Goal: Information Seeking & Learning: Learn about a topic

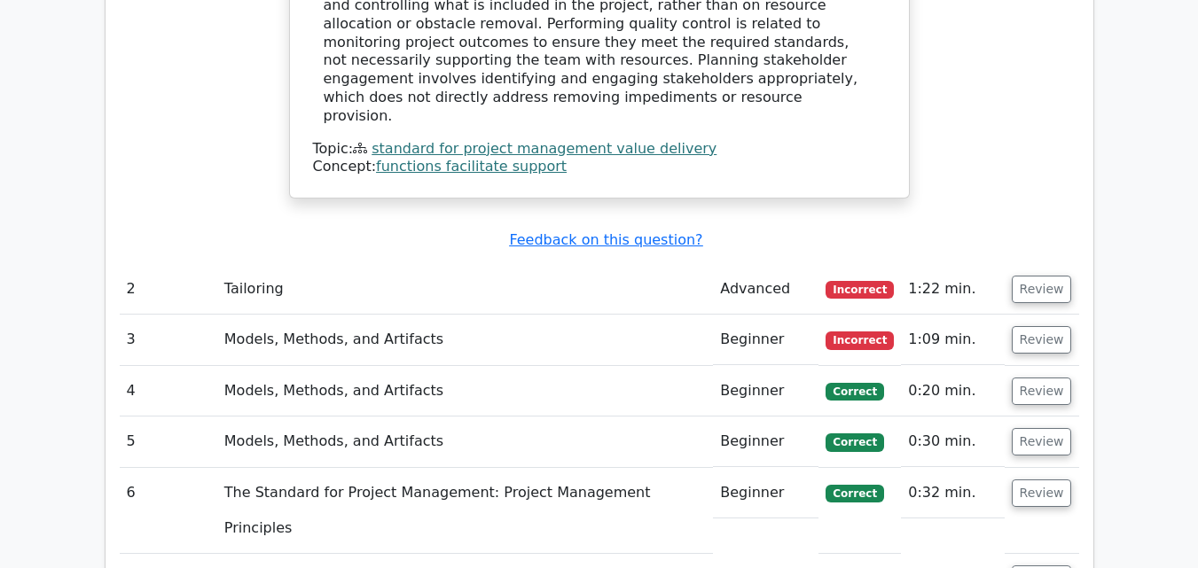
scroll to position [1951, 0]
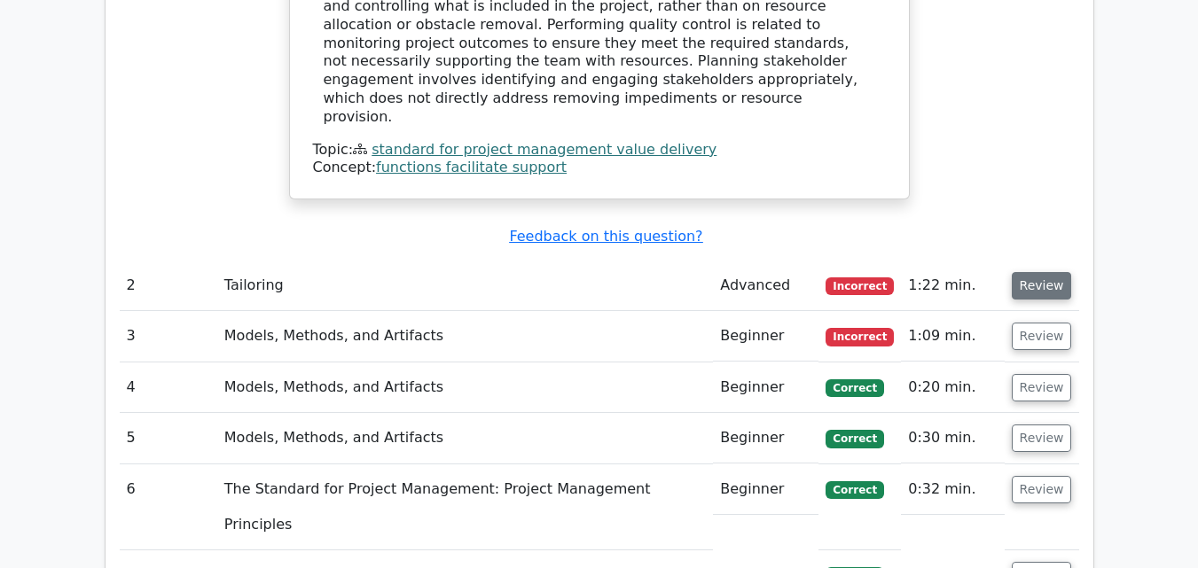
click at [1036, 272] on button "Review" at bounding box center [1042, 285] width 60 height 27
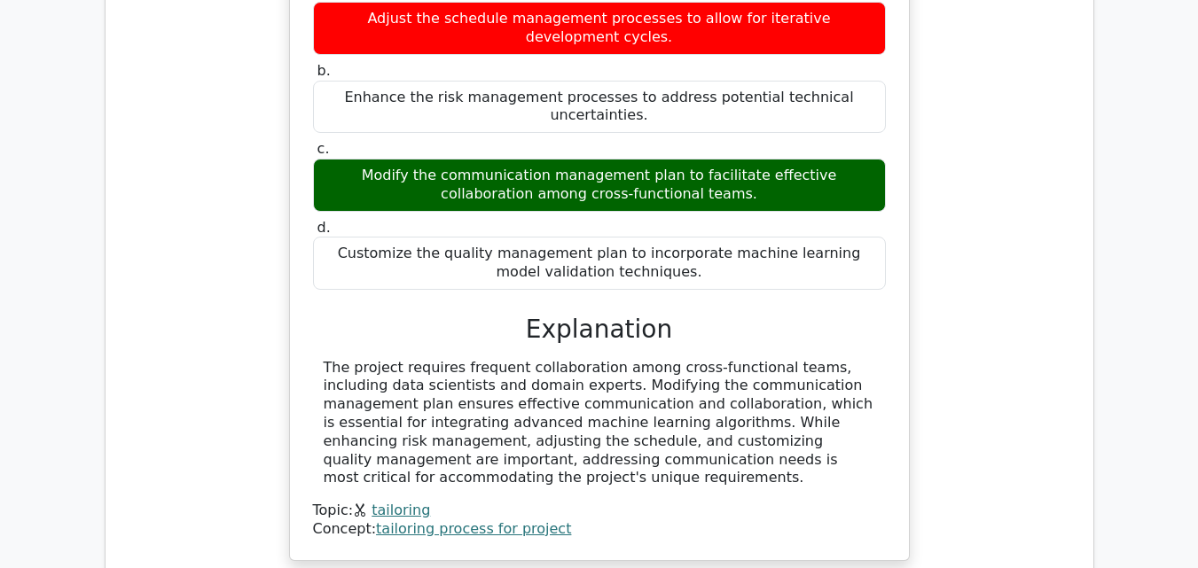
scroll to position [2571, 0]
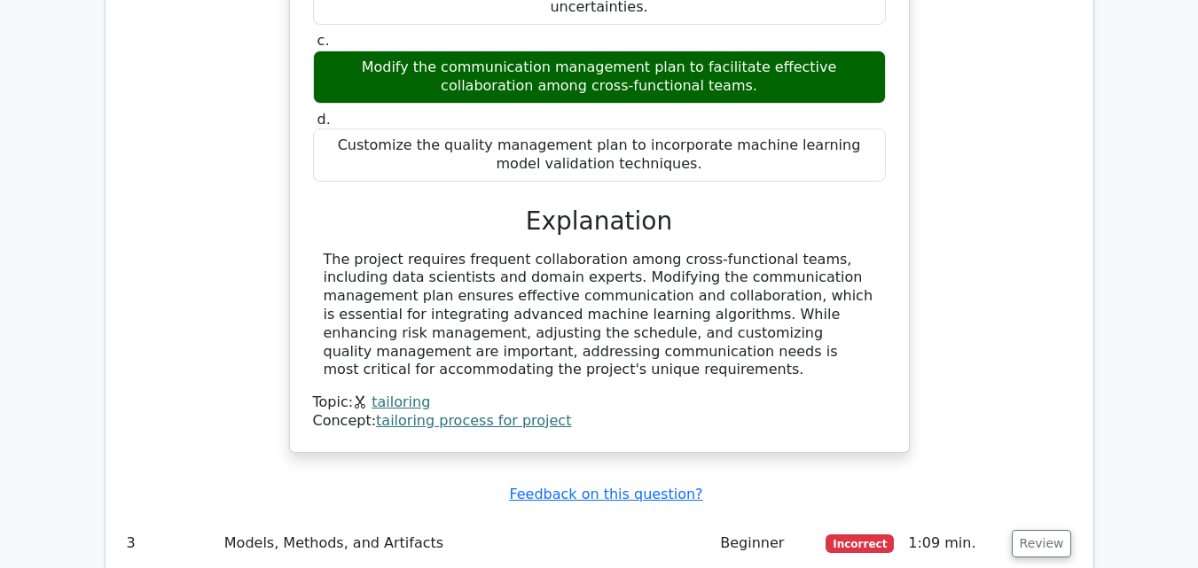
click at [389, 394] on link "tailoring" at bounding box center [401, 402] width 59 height 17
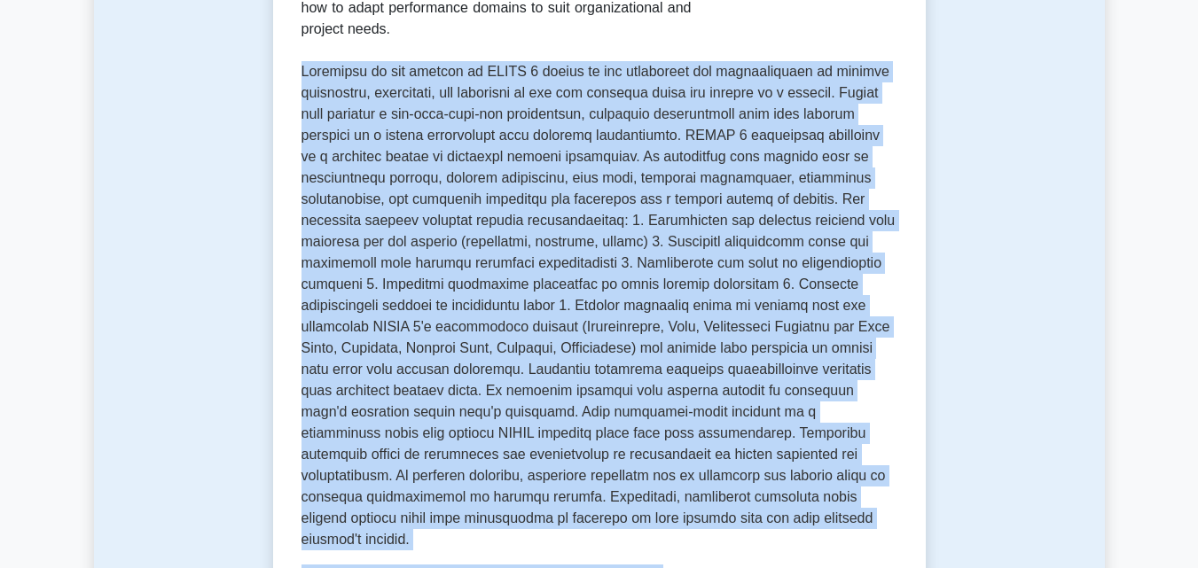
scroll to position [407, 0]
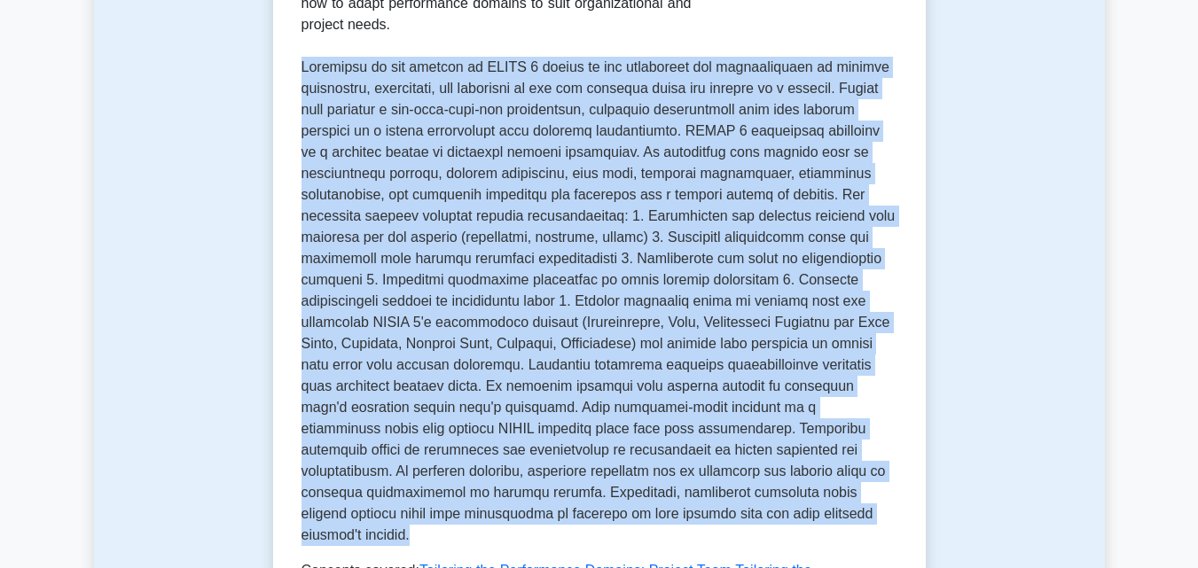
drag, startPoint x: 301, startPoint y: 206, endPoint x: 839, endPoint y: 509, distance: 617.0
click at [839, 509] on p at bounding box center [599, 301] width 596 height 489
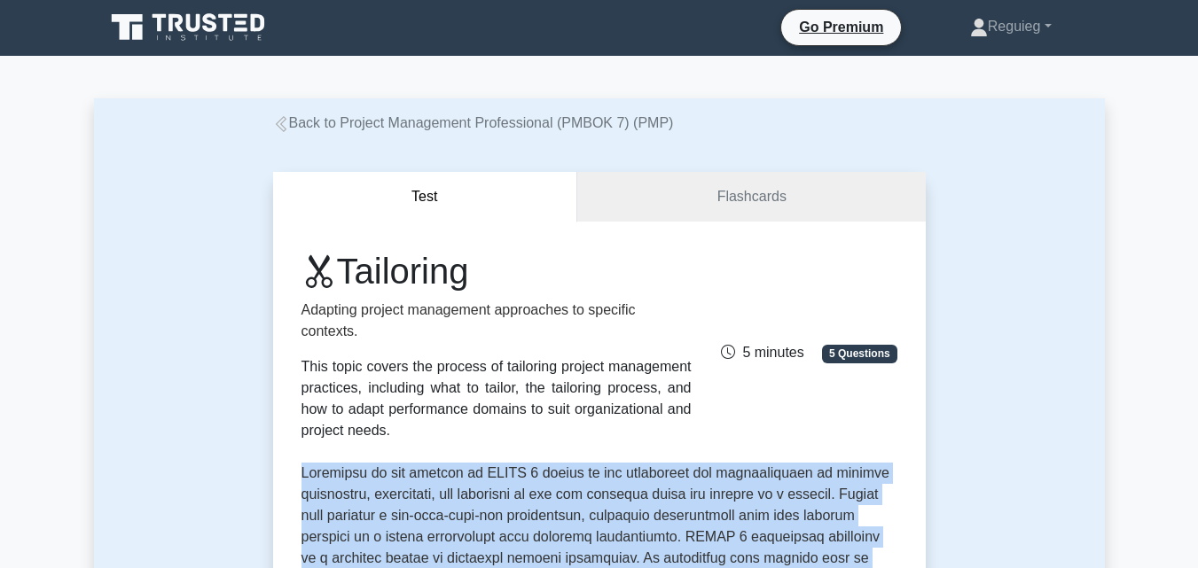
scroll to position [0, 0]
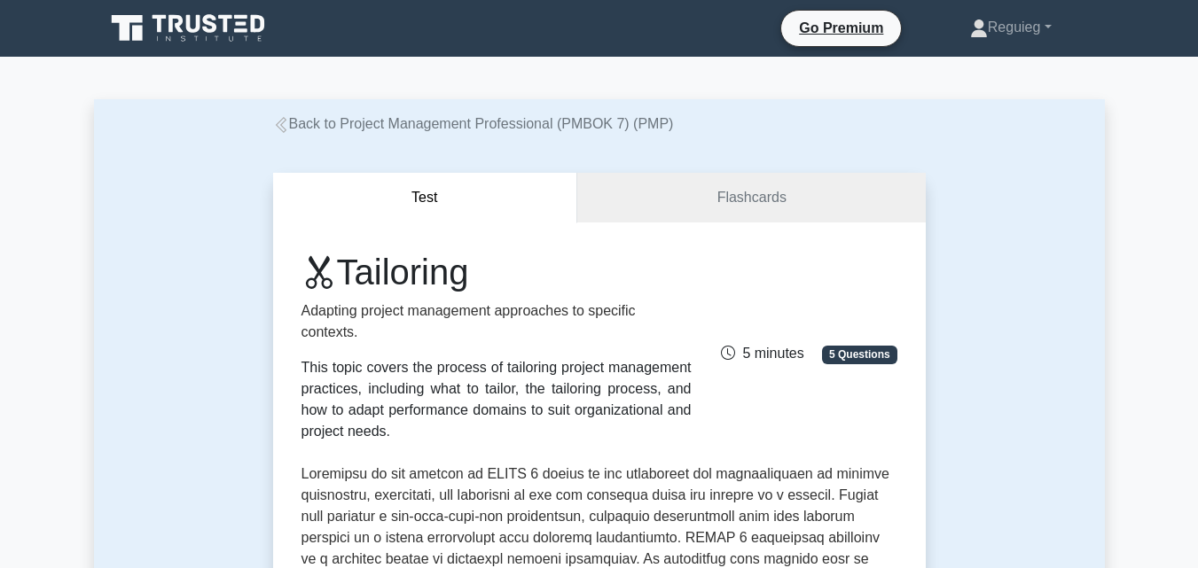
click at [848, 355] on span "5 Questions" at bounding box center [859, 355] width 74 height 18
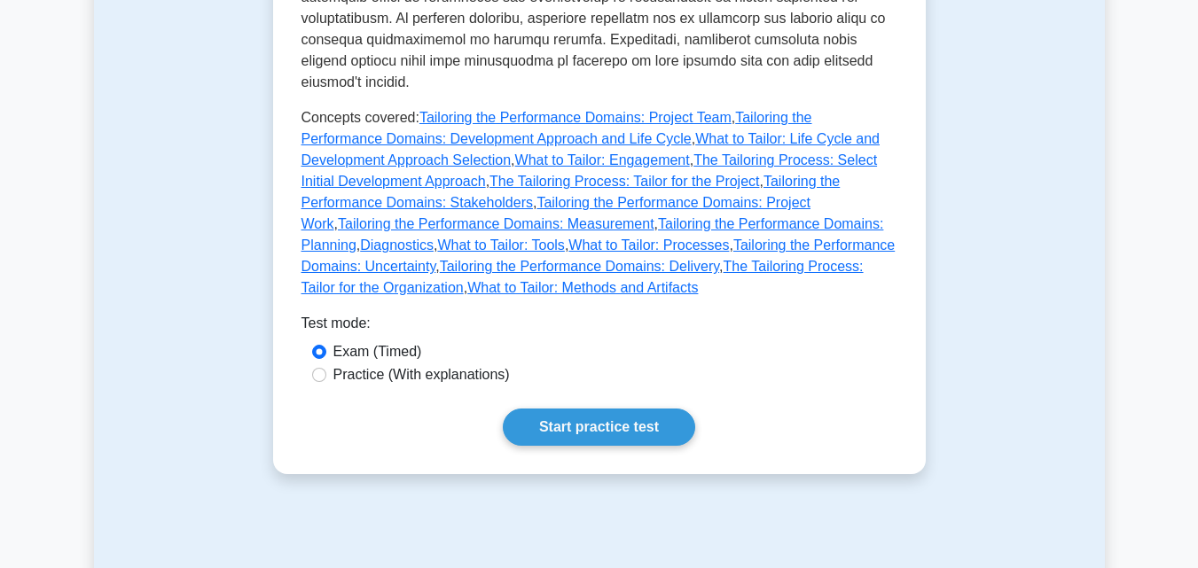
scroll to position [887, 0]
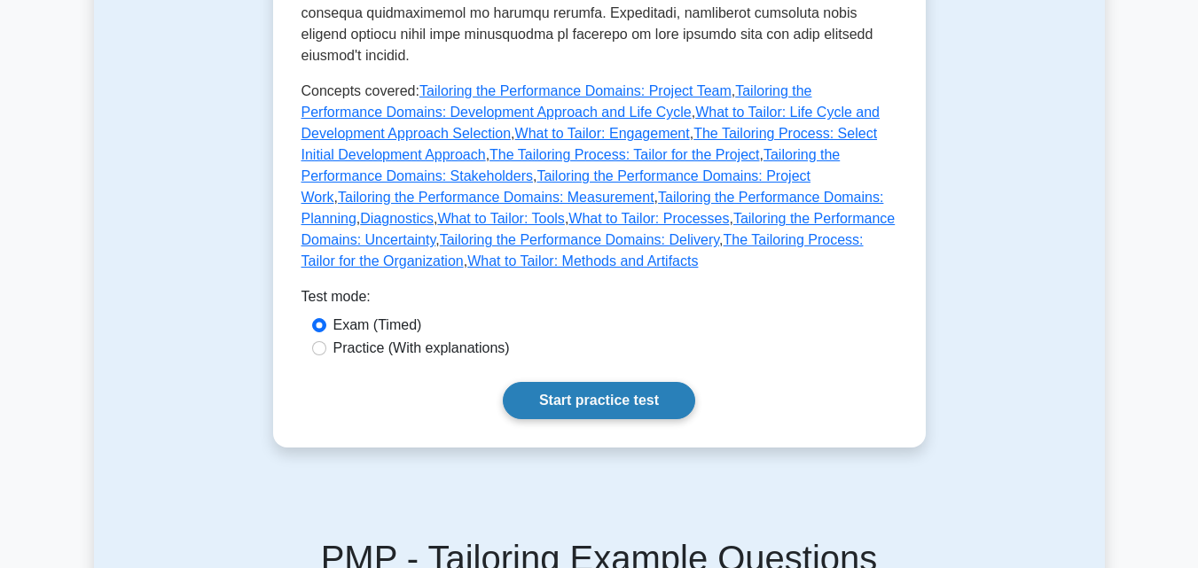
click at [653, 382] on link "Start practice test" at bounding box center [599, 400] width 192 height 37
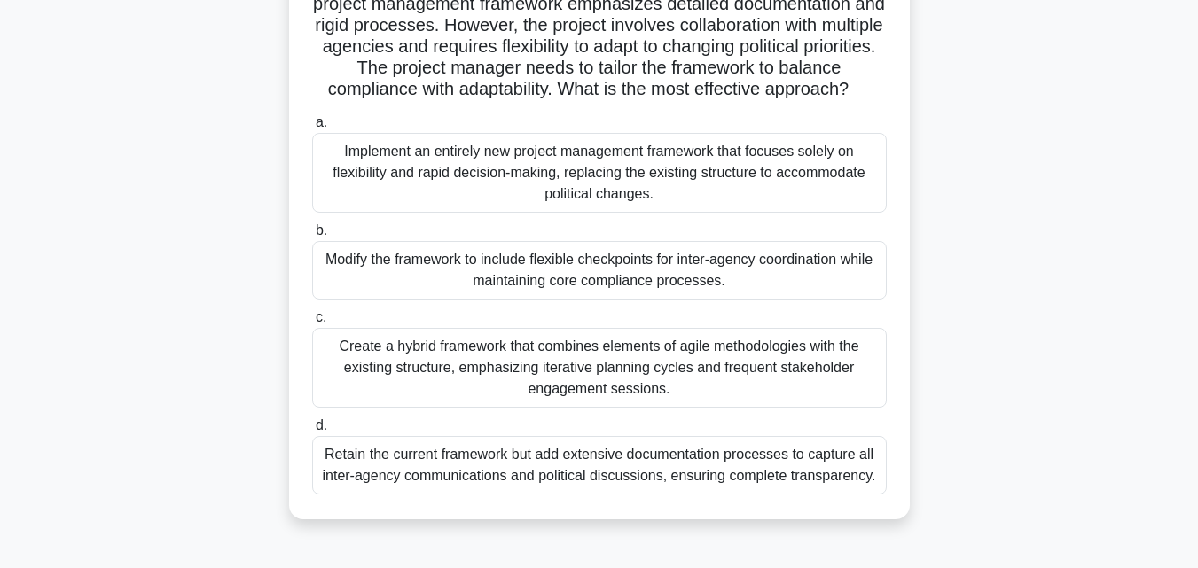
scroll to position [89, 0]
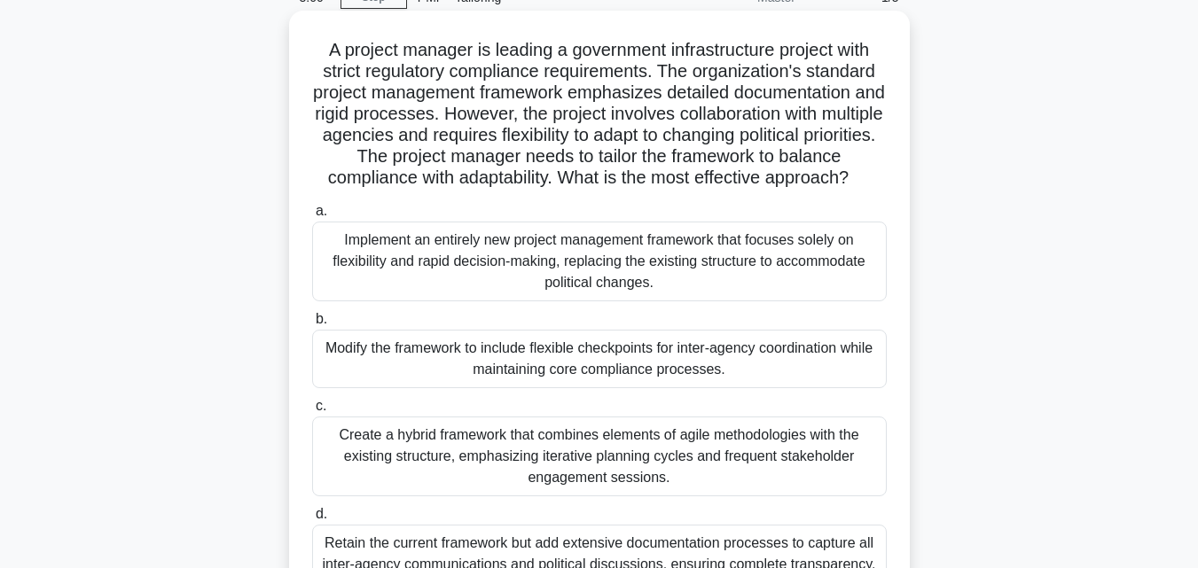
click at [427, 284] on div "Implement an entirely new project management framework that focuses solely on f…" at bounding box center [599, 262] width 575 height 80
click at [312, 217] on input "a. Implement an entirely new project management framework that focuses solely o…" at bounding box center [312, 212] width 0 height 12
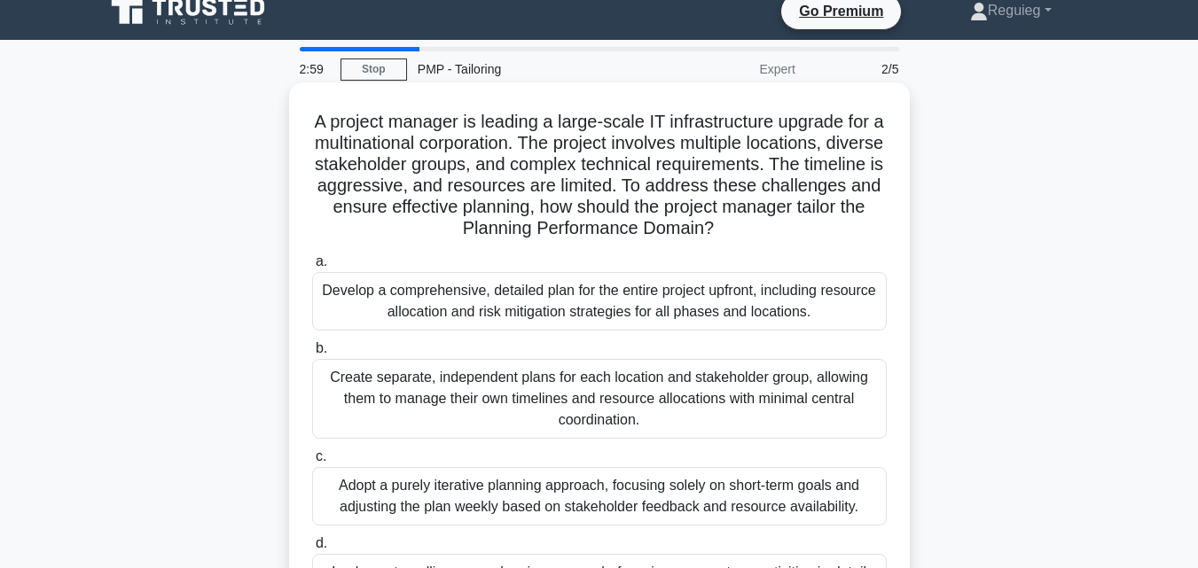
scroll to position [0, 0]
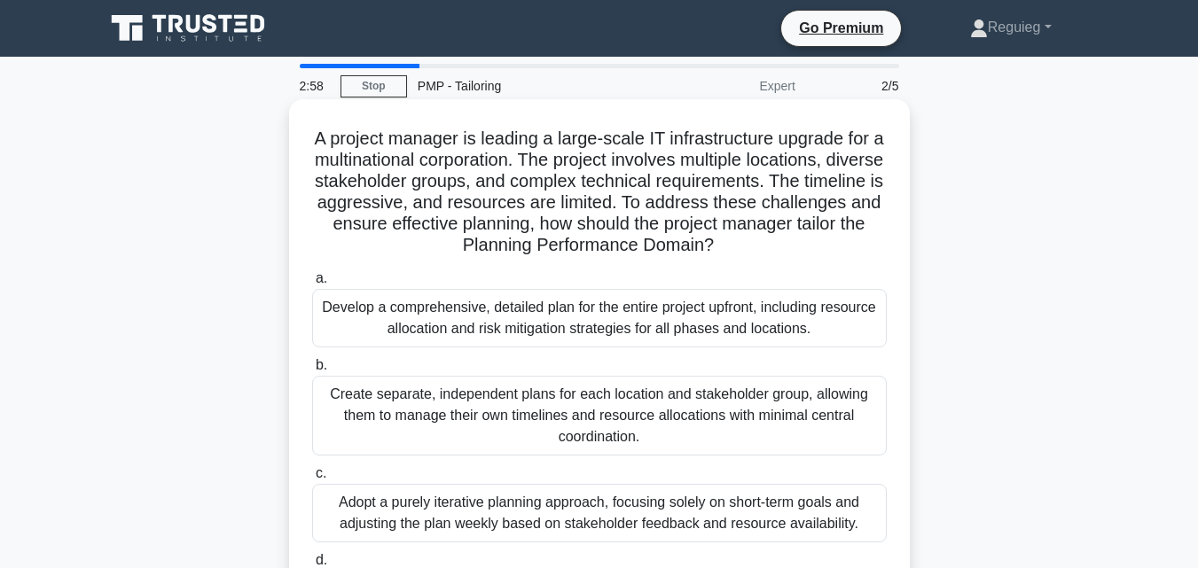
click at [439, 310] on div "Develop a comprehensive, detailed plan for the entire project upfront, includin…" at bounding box center [599, 318] width 575 height 59
click at [312, 285] on input "a. Develop a comprehensive, detailed plan for the entire project upfront, inclu…" at bounding box center [312, 279] width 0 height 12
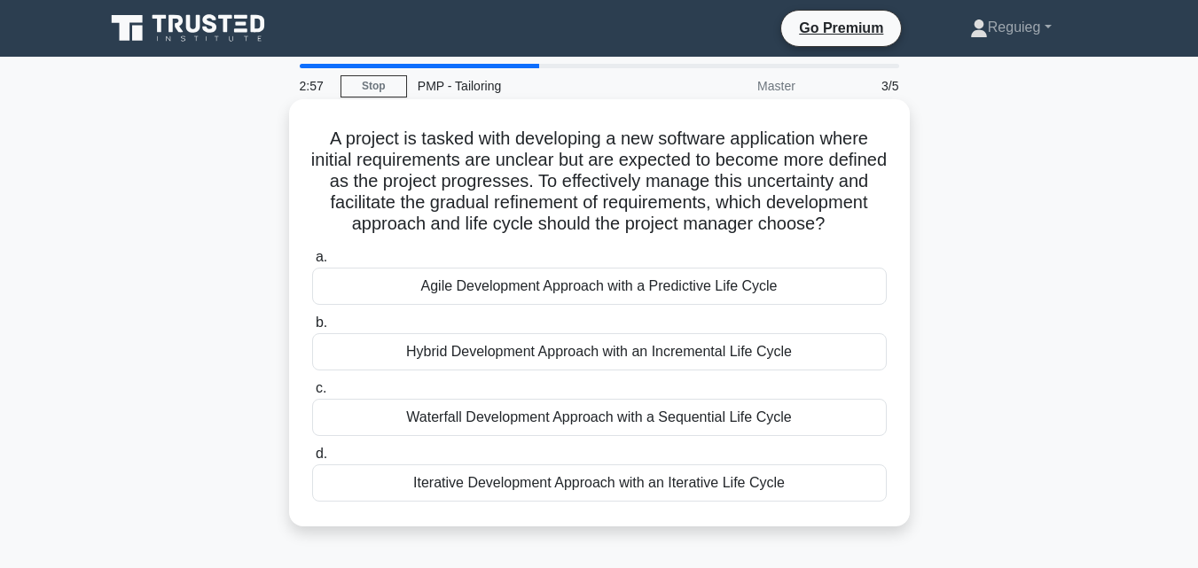
click at [444, 305] on div "Agile Development Approach with a Predictive Life Cycle" at bounding box center [599, 286] width 575 height 37
click at [312, 263] on input "a. Agile Development Approach with a Predictive Life Cycle" at bounding box center [312, 258] width 0 height 12
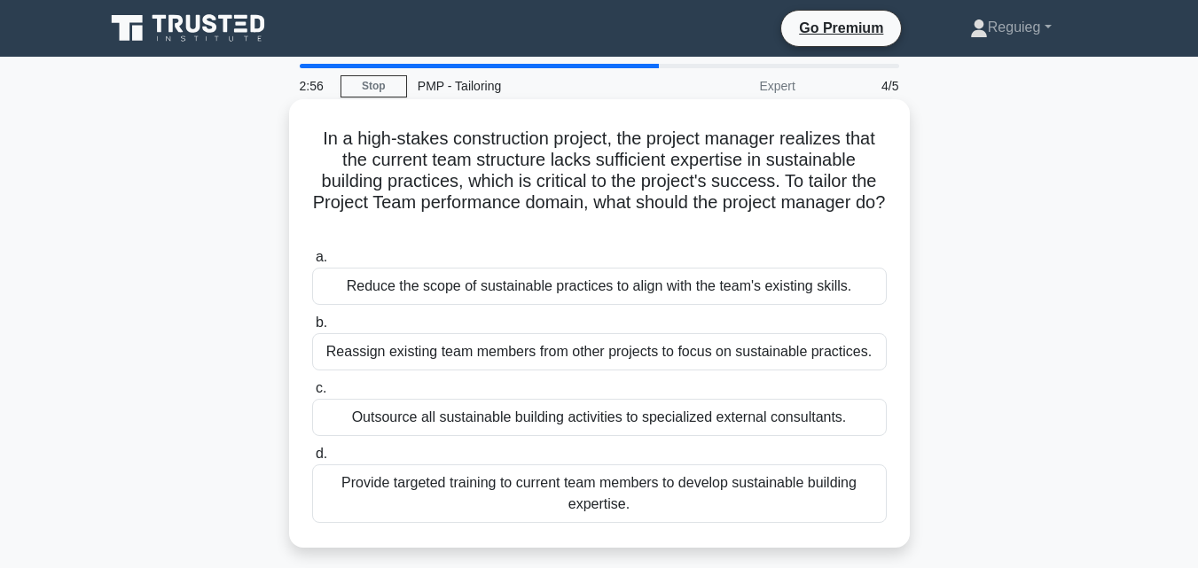
click at [445, 311] on div "a. Reduce the scope of sustainable practices to align with the team's existing …" at bounding box center [599, 385] width 596 height 284
click at [451, 287] on div "Reduce the scope of sustainable practices to align with the team's existing ski…" at bounding box center [599, 286] width 575 height 37
click at [312, 263] on input "a. Reduce the scope of sustainable practices to align with the team's existing …" at bounding box center [312, 258] width 0 height 12
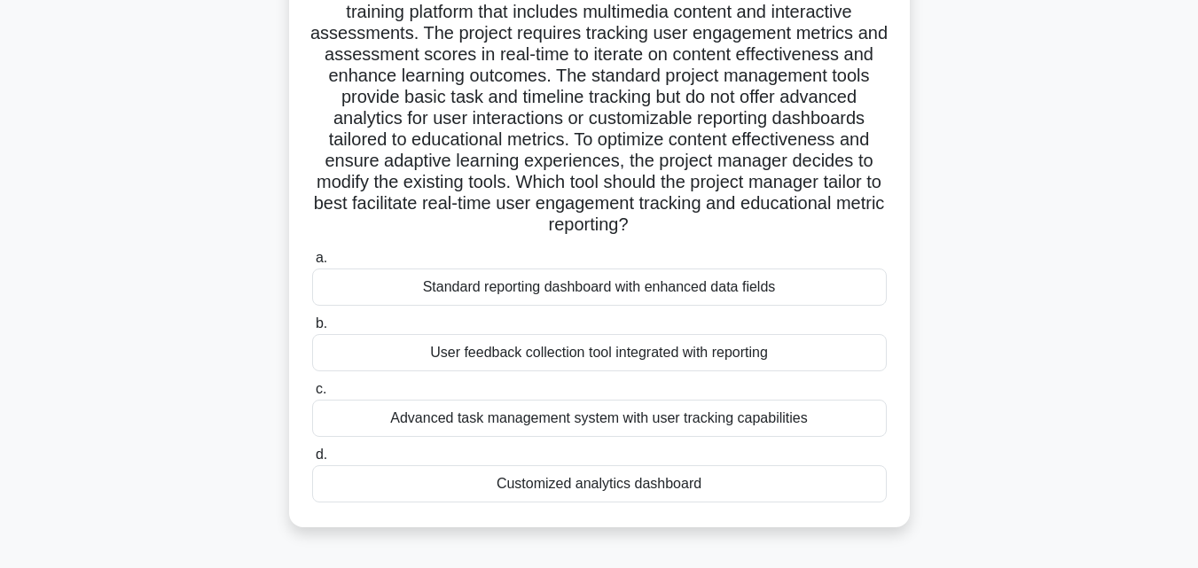
scroll to position [177, 0]
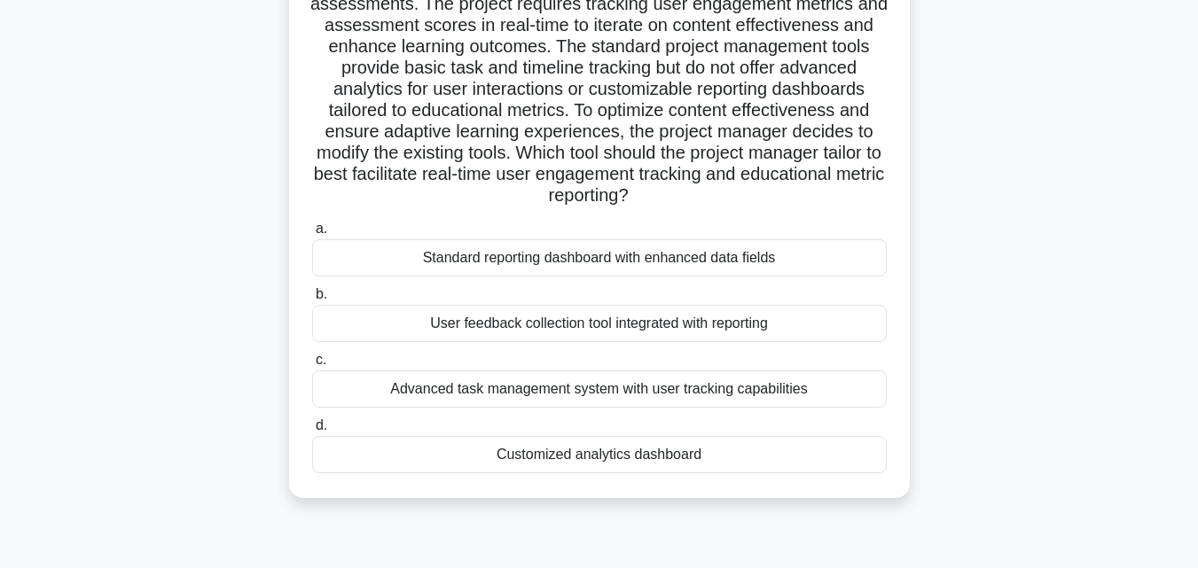
click at [521, 252] on div "Standard reporting dashboard with enhanced data fields" at bounding box center [599, 257] width 575 height 37
click at [312, 235] on input "a. Standard reporting dashboard with enhanced data fields" at bounding box center [312, 229] width 0 height 12
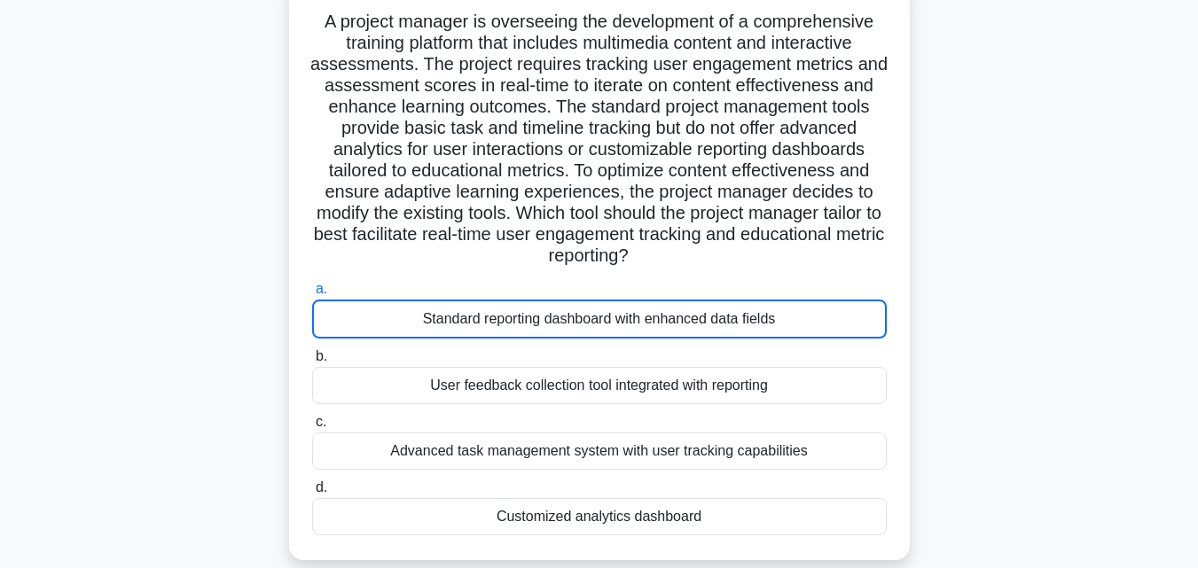
scroll to position [8, 0]
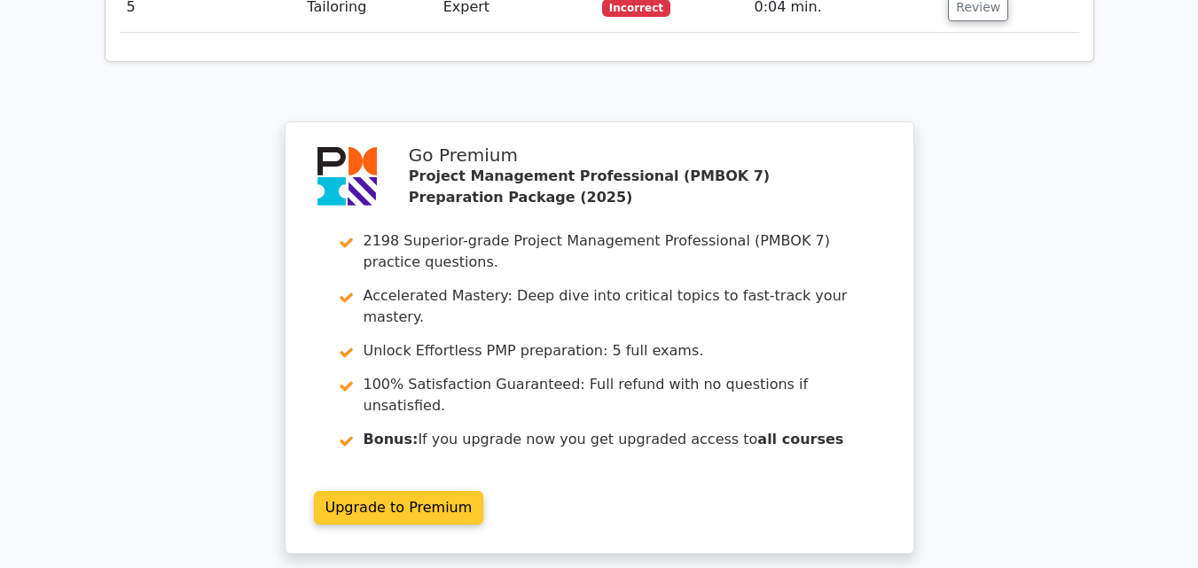
scroll to position [3015, 0]
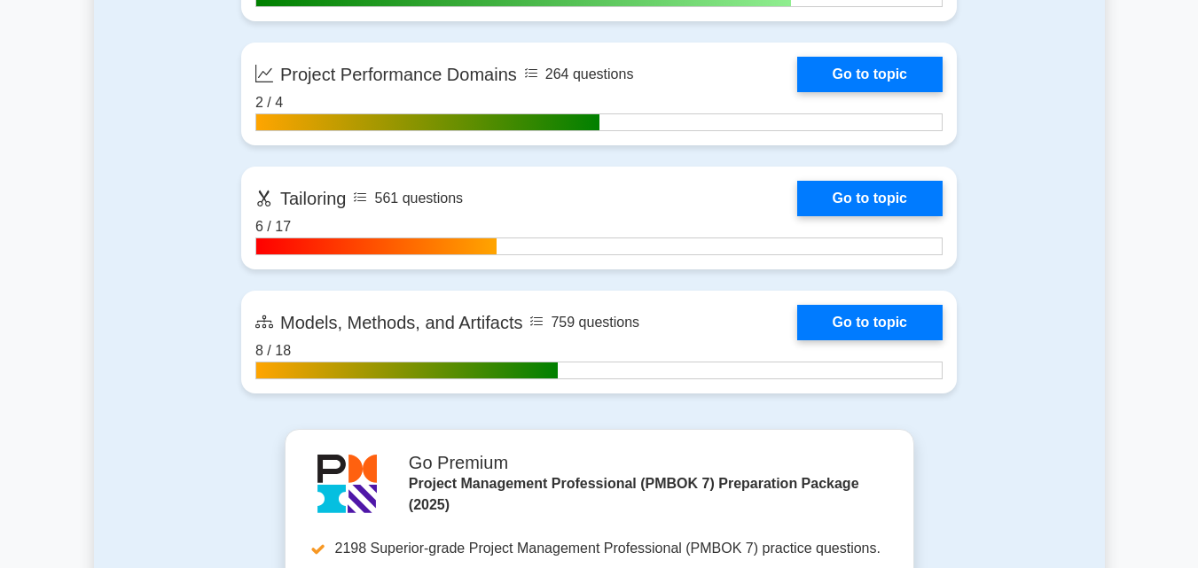
scroll to position [1507, 0]
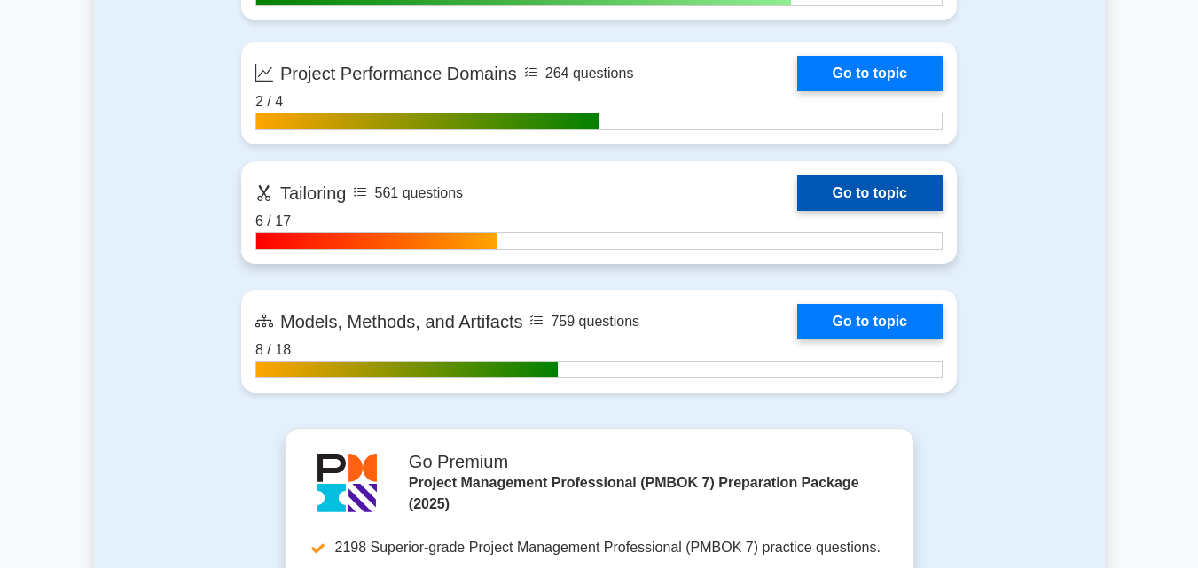
click at [827, 187] on link "Go to topic" at bounding box center [869, 193] width 145 height 35
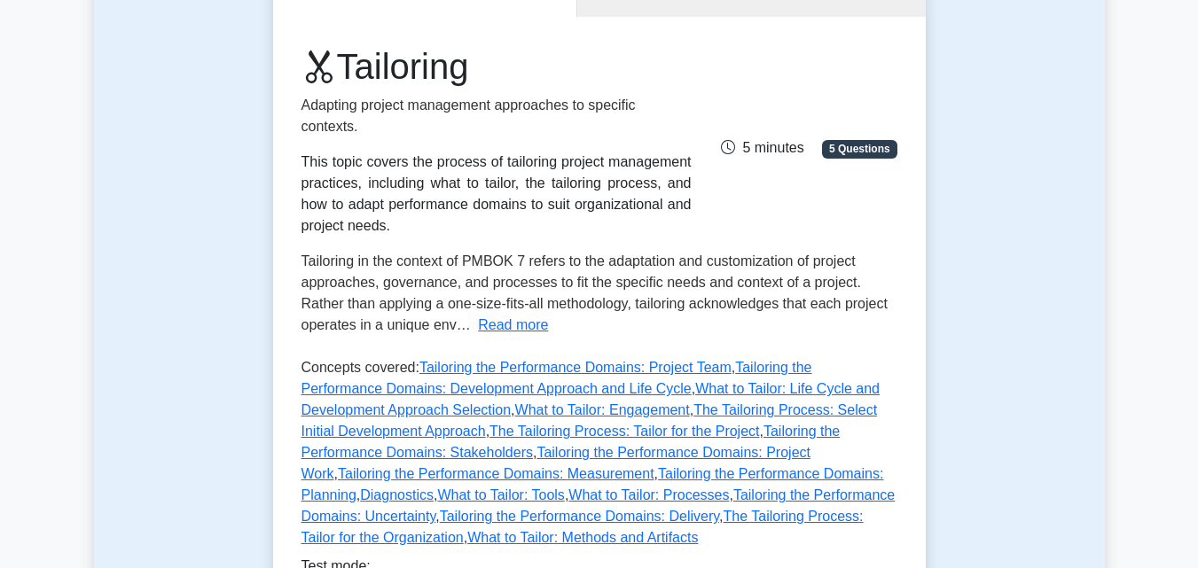
scroll to position [177, 0]
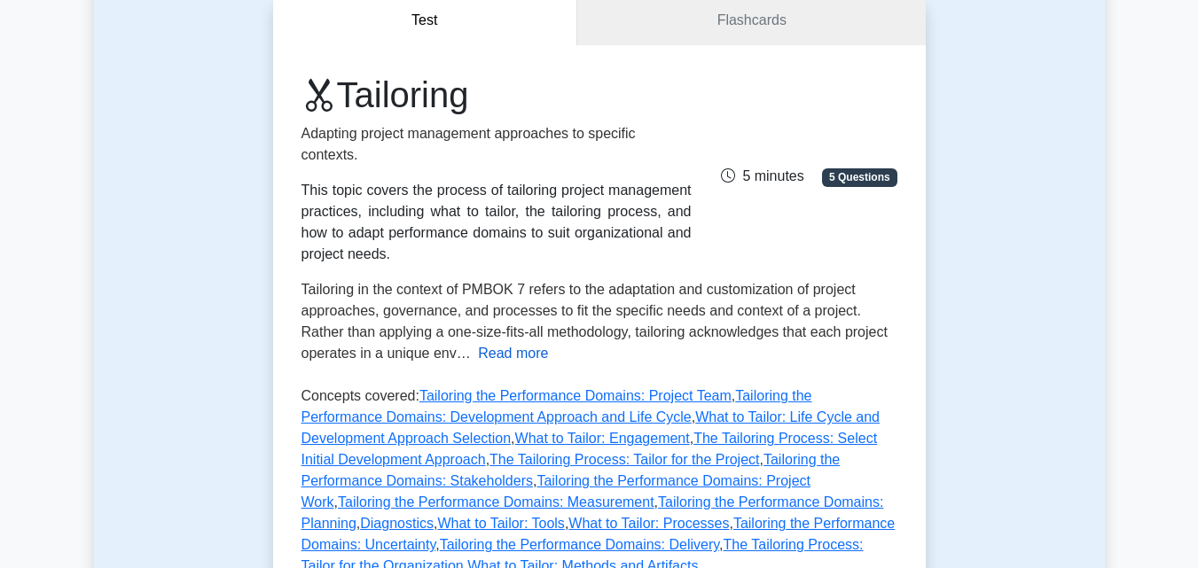
click at [520, 353] on button "Read more" at bounding box center [513, 353] width 70 height 21
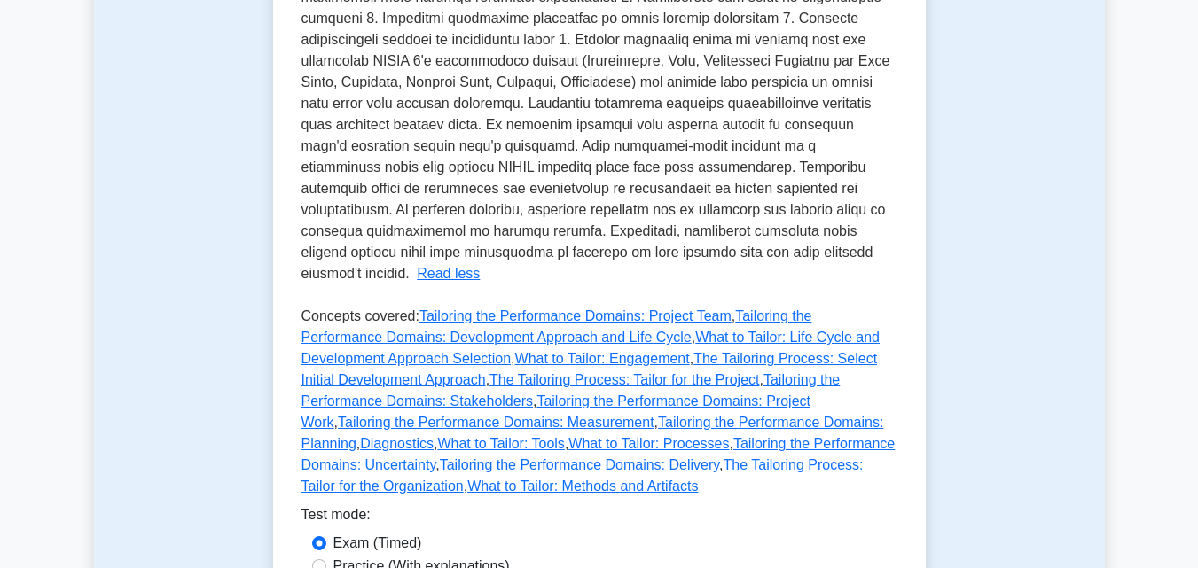
scroll to position [443, 0]
